Goal: Check status: Check status

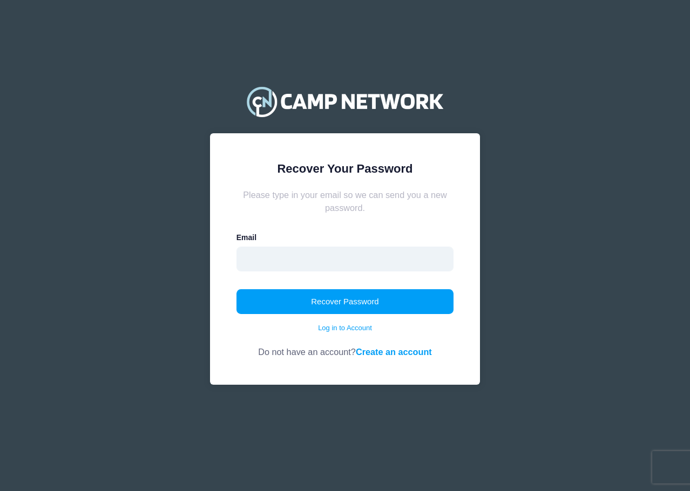
click at [270, 255] on input "email" at bounding box center [344, 259] width 217 height 25
type input "mmendez0120@yahoo.com"
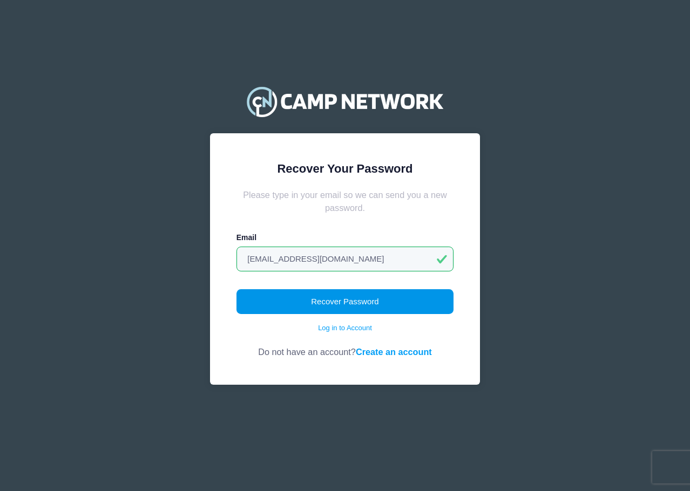
click at [332, 297] on button "Recover Password" at bounding box center [344, 301] width 217 height 25
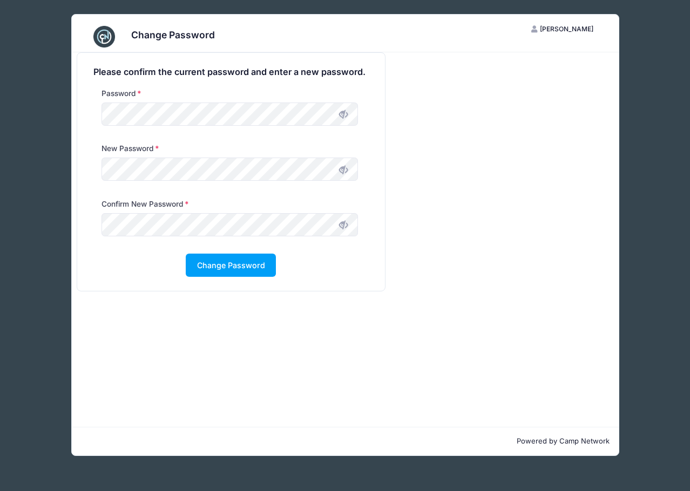
drag, startPoint x: 162, startPoint y: 319, endPoint x: 310, endPoint y: 316, distance: 147.9
click at [168, 320] on div "Please confirm the current password and enter a new password. Password New Pass…" at bounding box center [345, 239] width 547 height 374
click at [236, 267] on button "Change Password" at bounding box center [231, 265] width 90 height 23
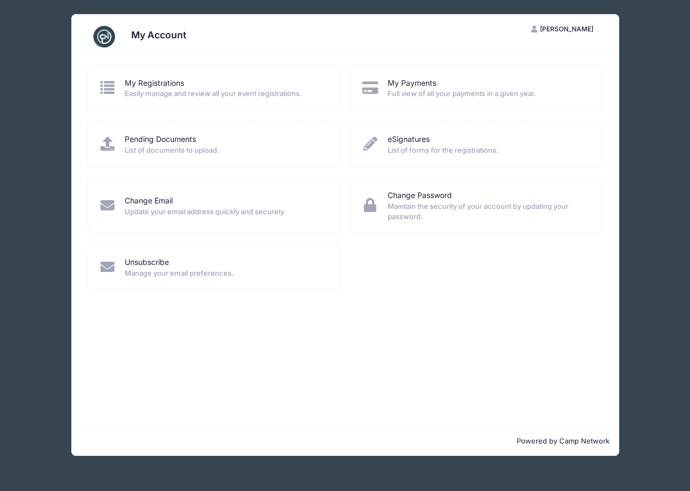
click at [158, 90] on span "Easily manage and review all your event registrations." at bounding box center [225, 93] width 200 height 11
click at [114, 83] on icon at bounding box center [107, 87] width 18 height 14
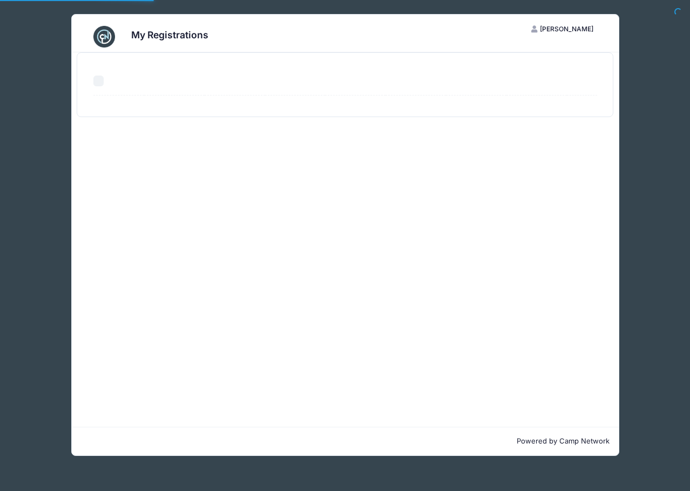
select select "50"
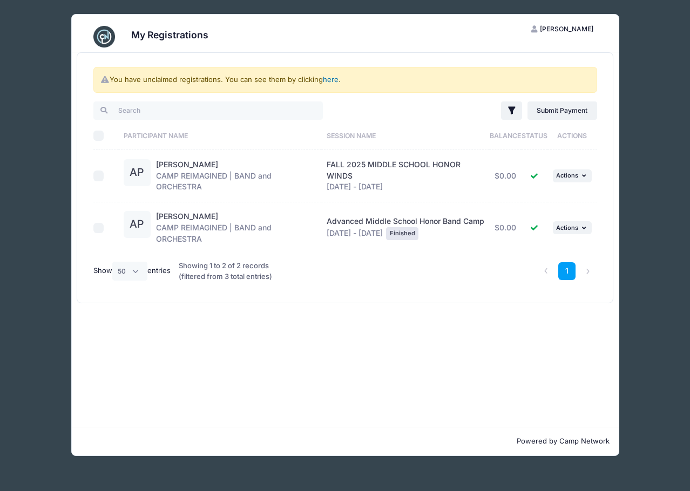
click at [332, 79] on link "here" at bounding box center [331, 79] width 16 height 9
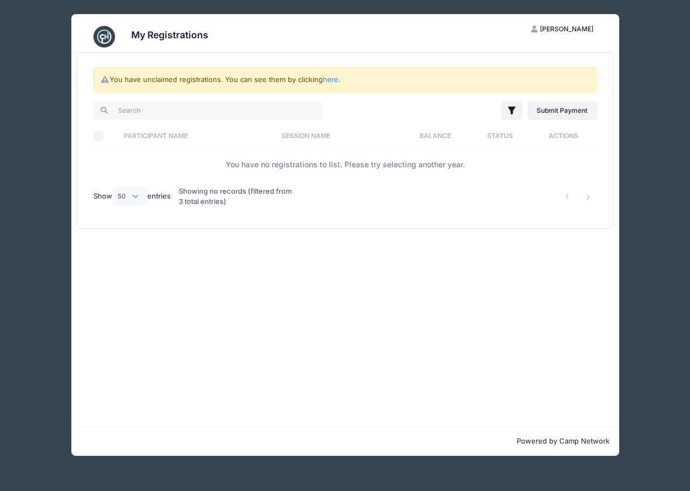
click at [568, 29] on span "[PERSON_NAME]" at bounding box center [566, 29] width 53 height 8
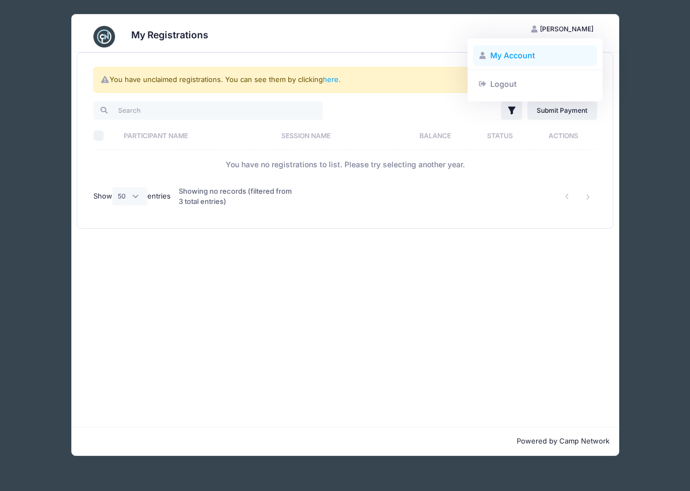
click at [516, 49] on link "My Account" at bounding box center [535, 55] width 125 height 21
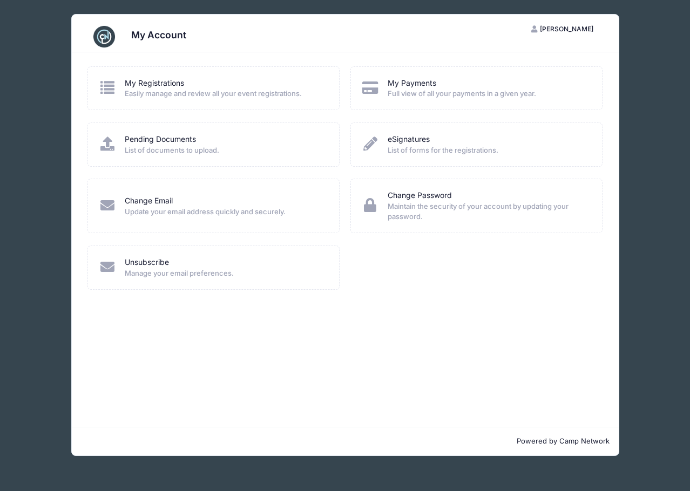
click at [112, 37] on img at bounding box center [104, 37] width 22 height 22
click at [168, 37] on h3 "My Account" at bounding box center [158, 34] width 55 height 11
click at [107, 36] on img at bounding box center [104, 37] width 22 height 22
click at [580, 30] on span "[PERSON_NAME]" at bounding box center [566, 29] width 53 height 8
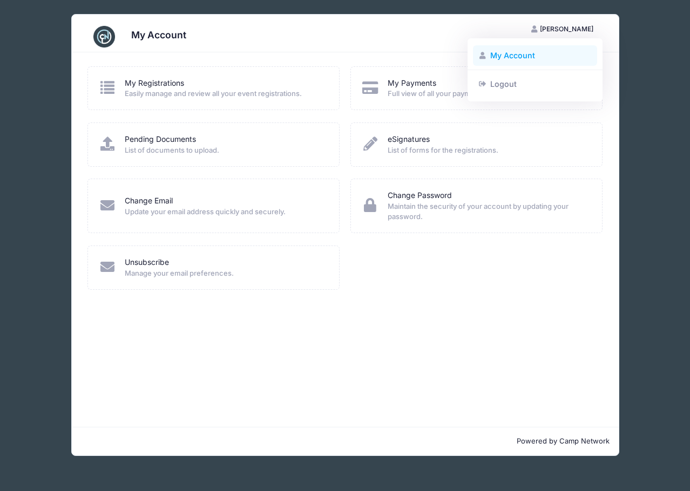
click at [531, 51] on link "My Account" at bounding box center [535, 55] width 125 height 21
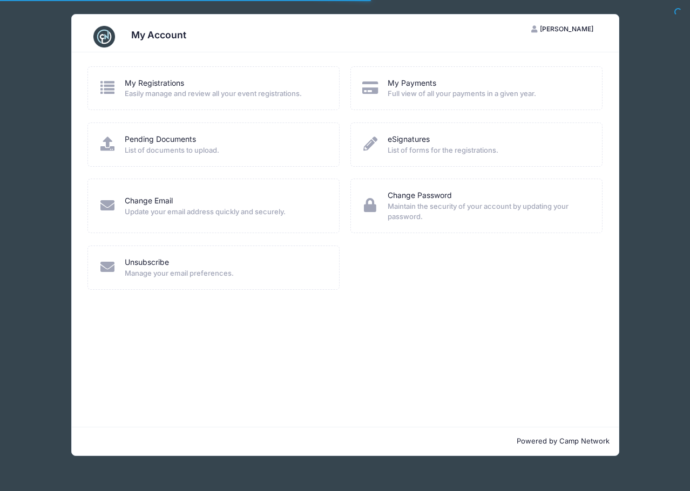
click at [147, 37] on h3 "My Account" at bounding box center [158, 34] width 55 height 11
click at [106, 37] on img at bounding box center [104, 37] width 22 height 22
click at [160, 79] on link "My Registrations" at bounding box center [154, 83] width 59 height 11
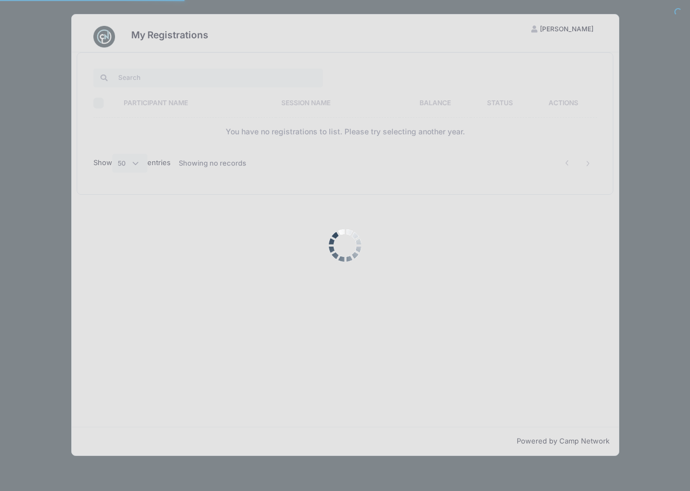
select select "50"
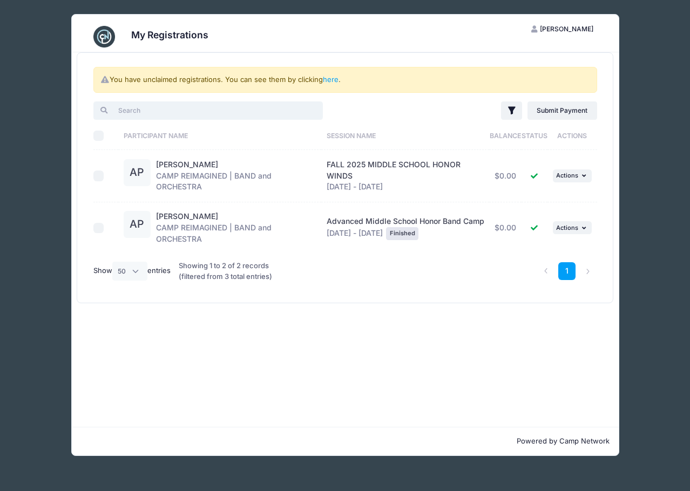
click at [146, 108] on input "search" at bounding box center [207, 110] width 229 height 18
click at [577, 178] on span "Actions" at bounding box center [567, 176] width 22 height 8
click at [537, 196] on link "View Registration" at bounding box center [537, 199] width 98 height 21
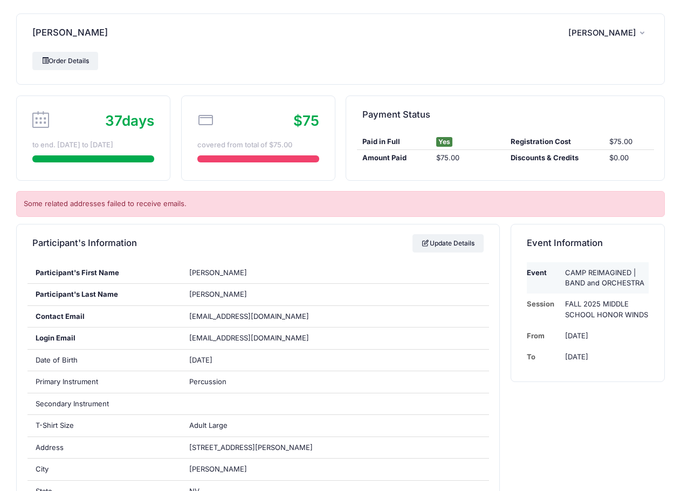
click at [589, 272] on td "CAMP REIMAGINED | BAND and ORCHESTRA" at bounding box center [604, 278] width 89 height 32
click at [69, 58] on link "Order Details" at bounding box center [65, 61] width 66 height 18
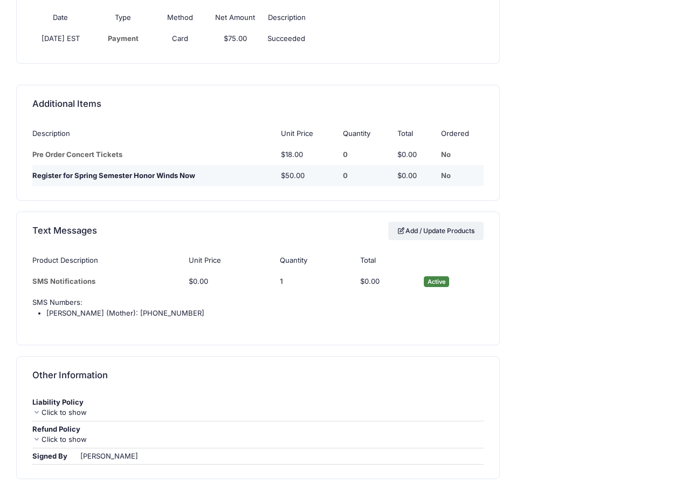
scroll to position [918, 0]
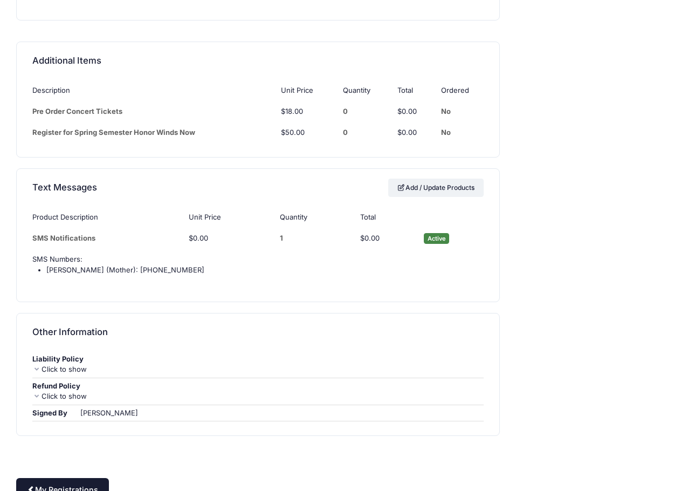
click at [59, 478] on link "My Registrations" at bounding box center [62, 489] width 93 height 23
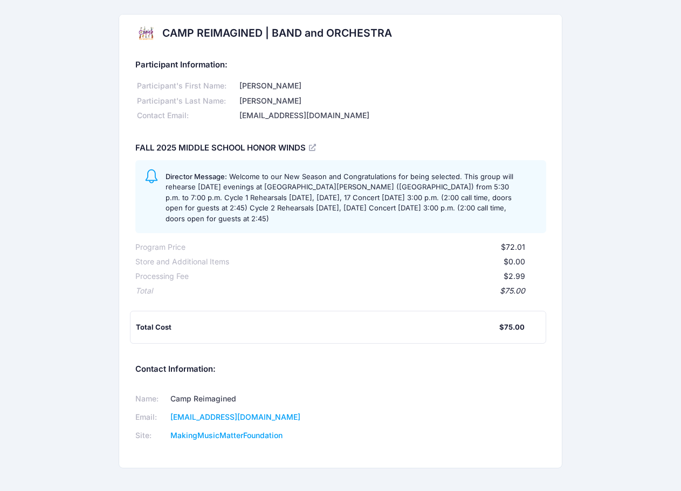
scroll to position [30, 0]
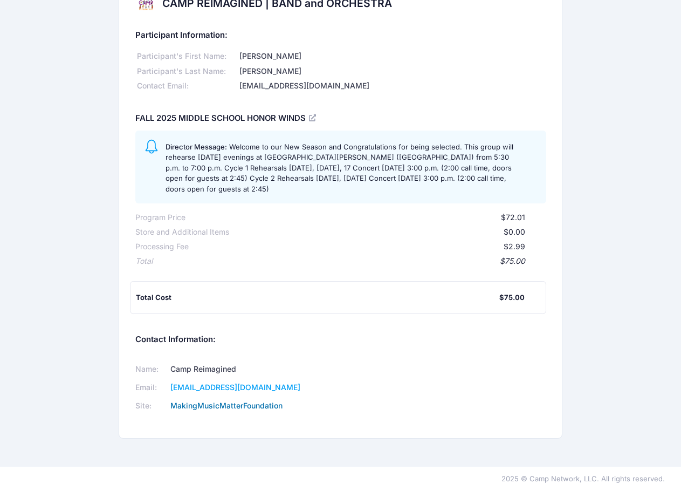
click at [236, 404] on link "MakingMusicMatterFoundation" at bounding box center [226, 405] width 112 height 9
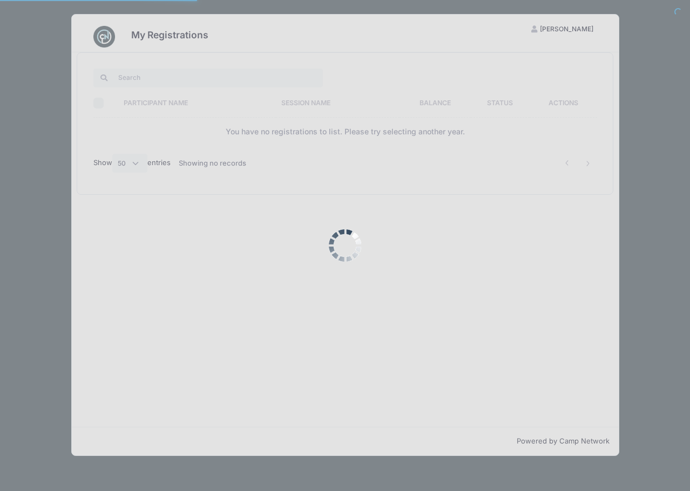
select select "50"
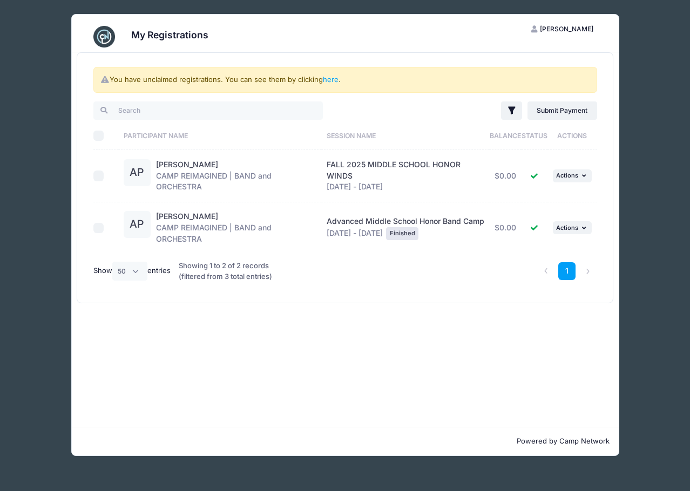
click at [101, 178] on input "checkbox" at bounding box center [98, 175] width 11 height 11
checkbox input "true"
click at [574, 178] on span "Actions" at bounding box center [567, 176] width 22 height 8
click at [531, 201] on link "View Registration" at bounding box center [537, 199] width 98 height 21
